Goal: Browse casually

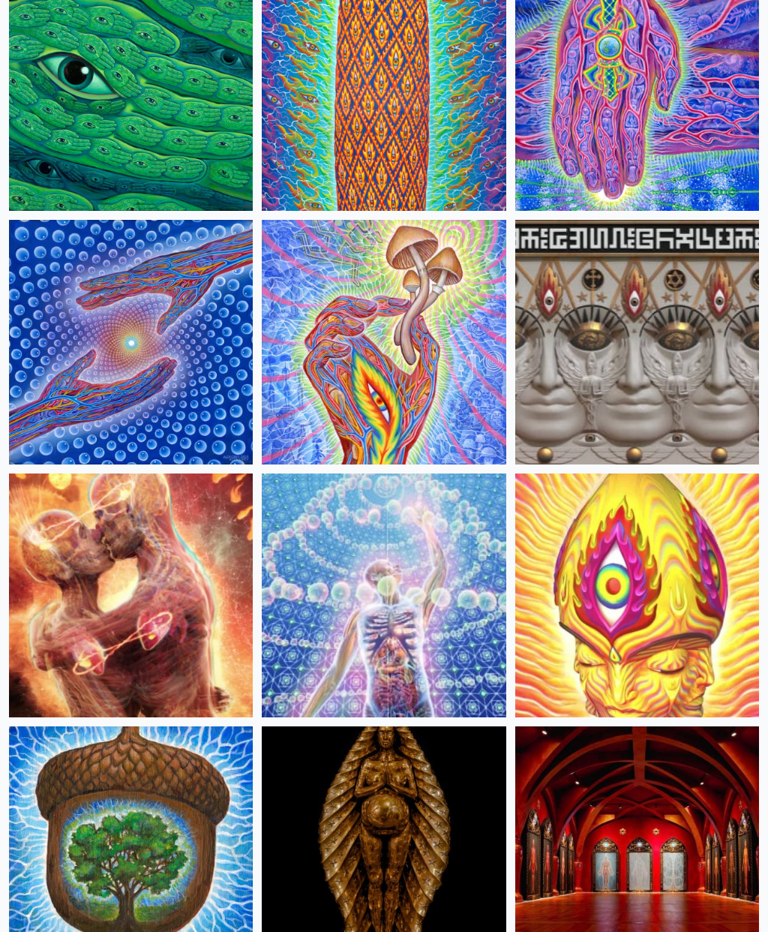
scroll to position [200, 0]
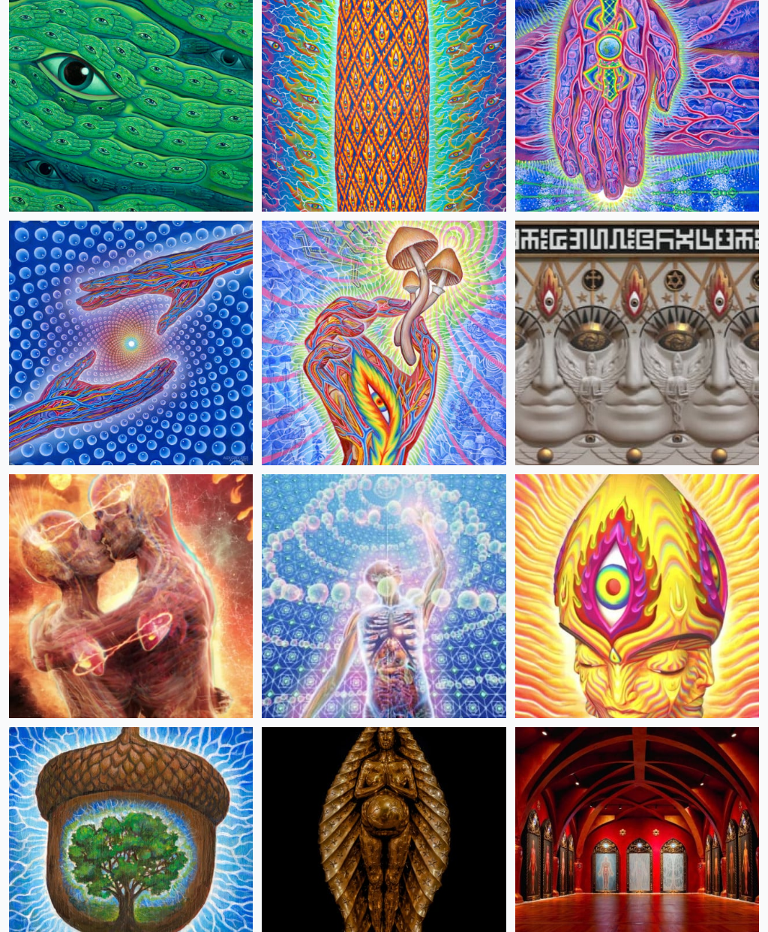
click at [462, 419] on img at bounding box center [384, 343] width 244 height 244
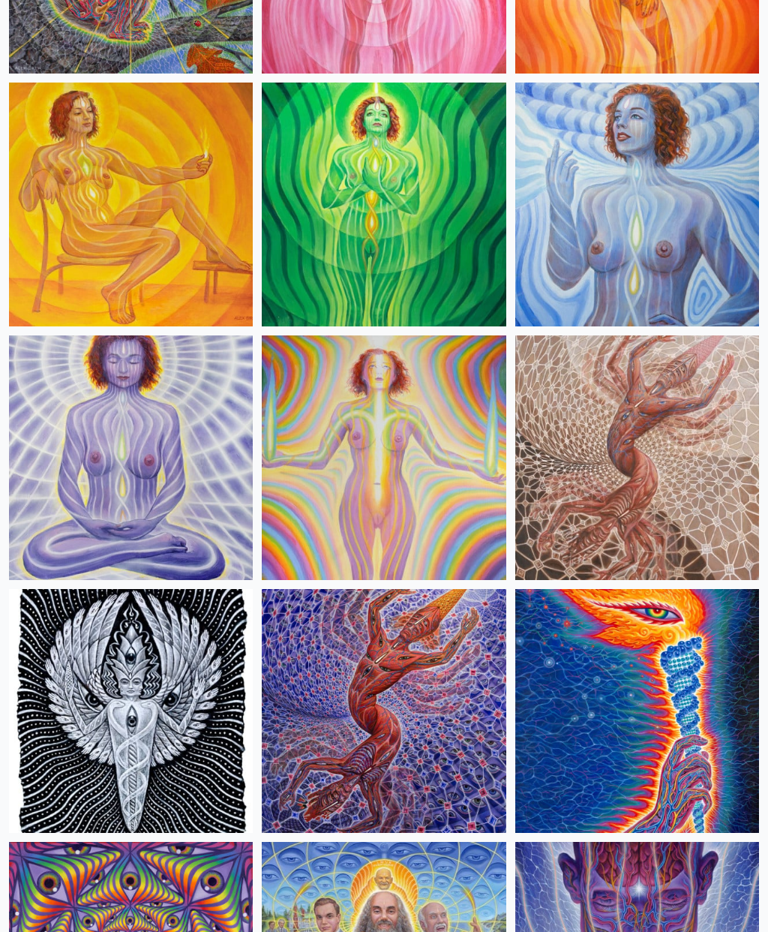
scroll to position [1606, 0]
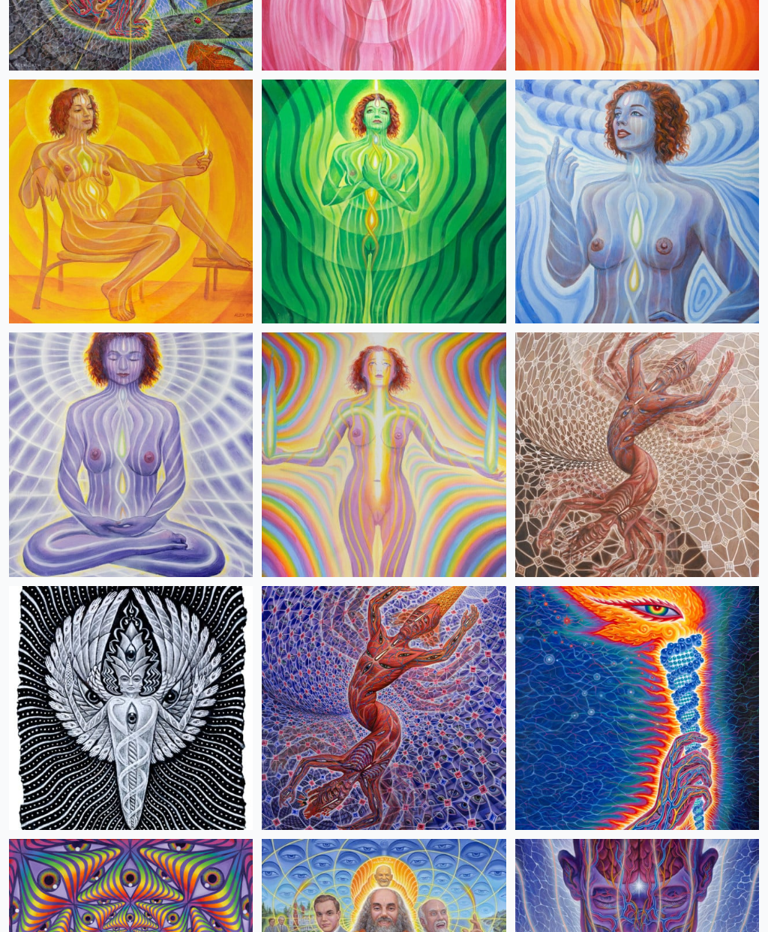
click at [695, 516] on img at bounding box center [638, 455] width 244 height 244
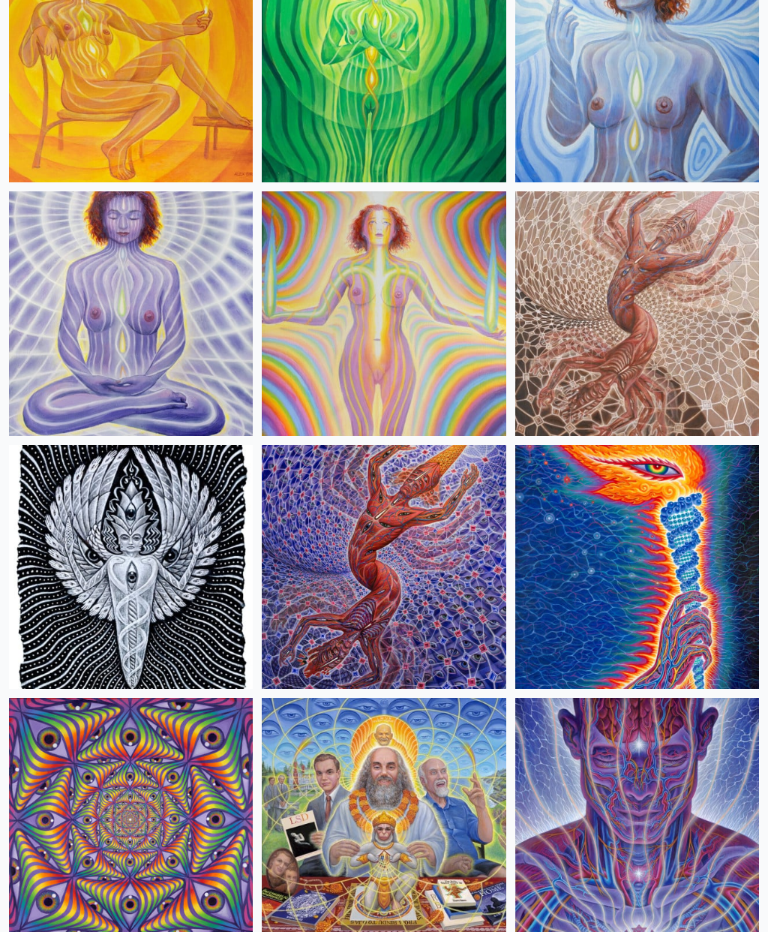
scroll to position [1757, 0]
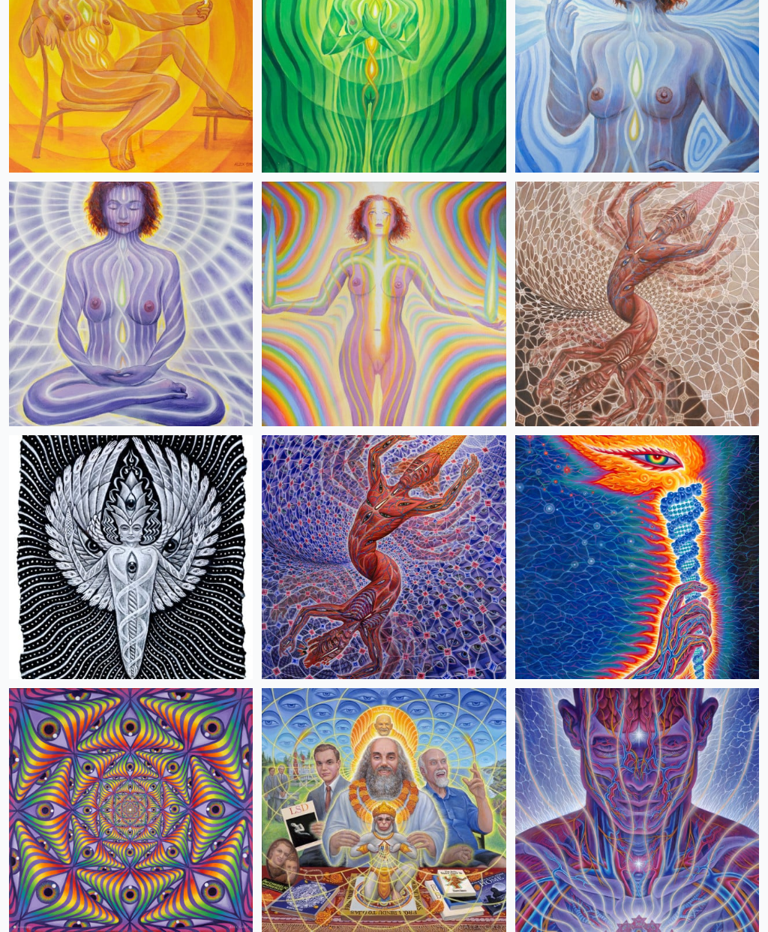
click at [453, 616] on img at bounding box center [384, 558] width 244 height 244
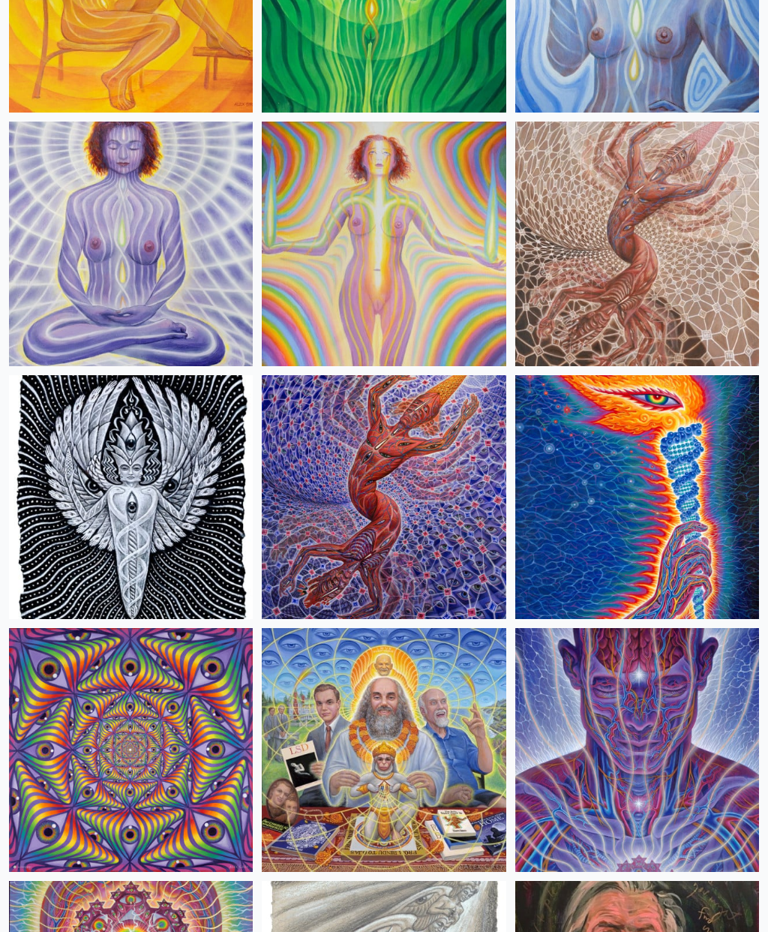
click at [173, 581] on img at bounding box center [131, 497] width 244 height 244
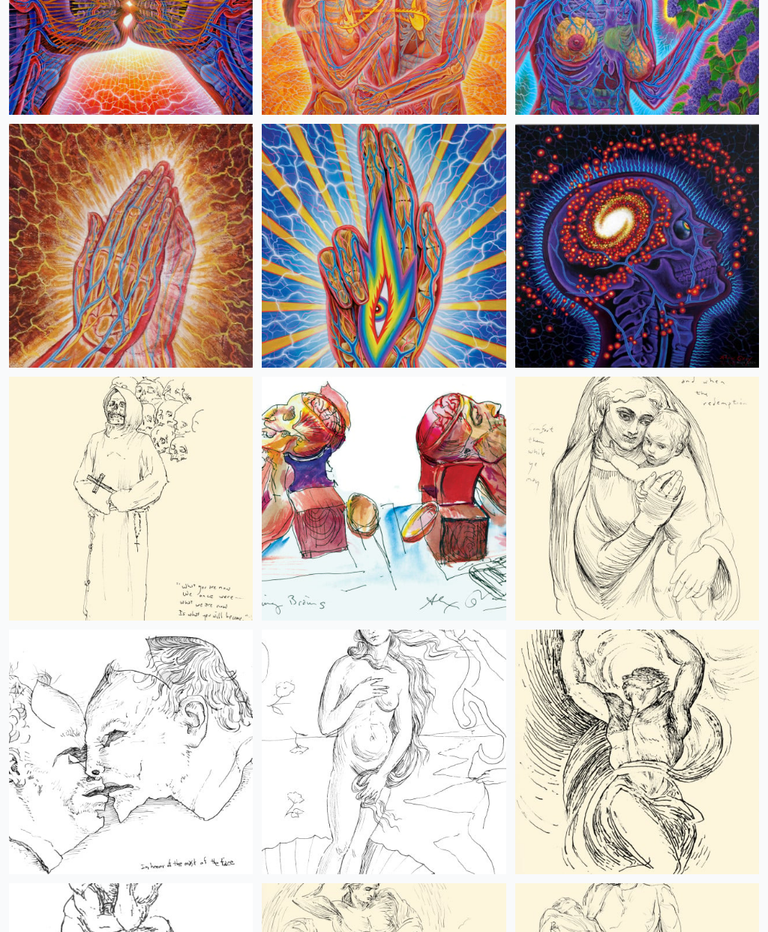
scroll to position [7892, 0]
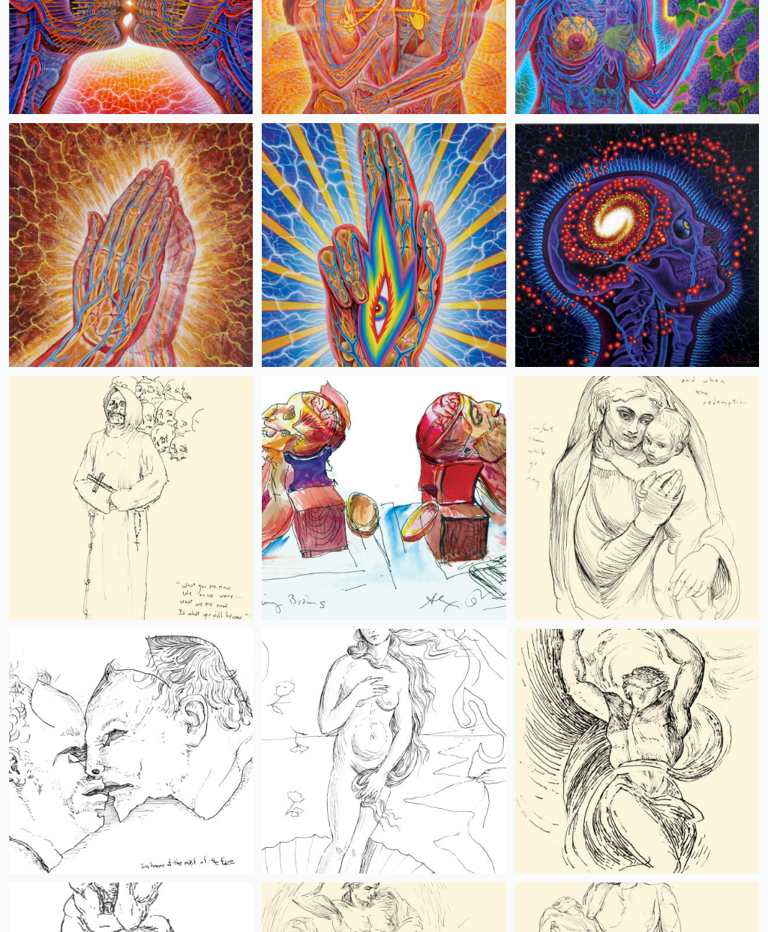
click at [410, 311] on img at bounding box center [384, 246] width 244 height 244
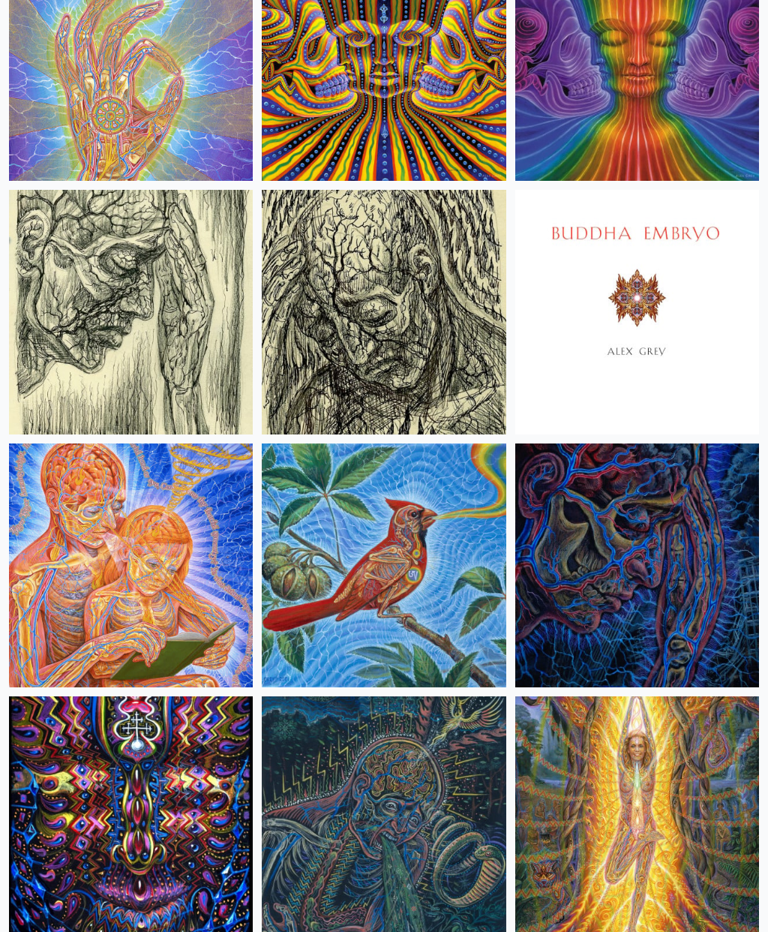
scroll to position [12635, 0]
